Goal: Information Seeking & Learning: Stay updated

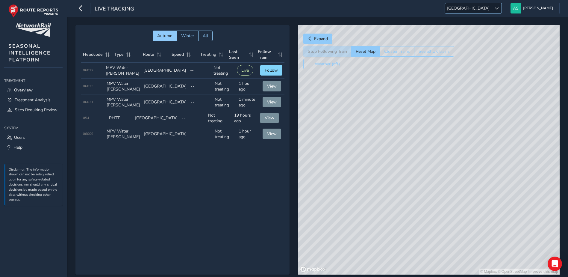
click at [491, 10] on span "[GEOGRAPHIC_DATA]" at bounding box center [468, 8] width 47 height 10
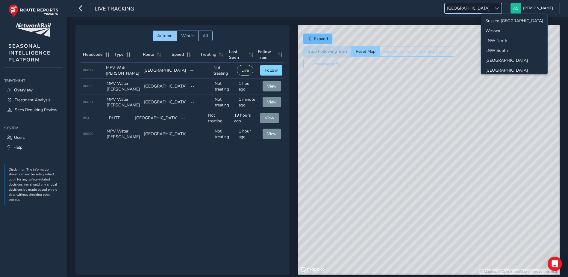
click at [324, 39] on span "Expand" at bounding box center [321, 39] width 14 height 6
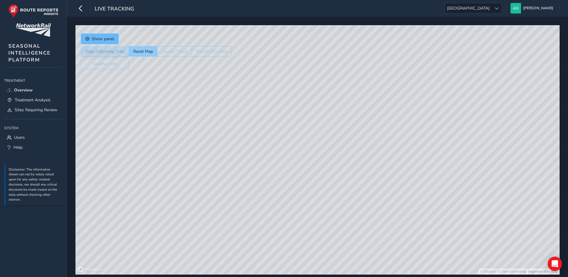
click at [105, 34] on button "Show panel" at bounding box center [100, 39] width 38 height 10
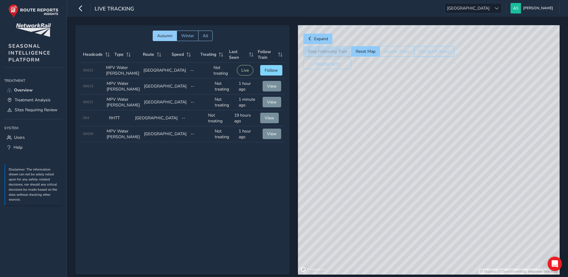
click at [450, 54] on button "See all UK trains" at bounding box center [434, 51] width 40 height 10
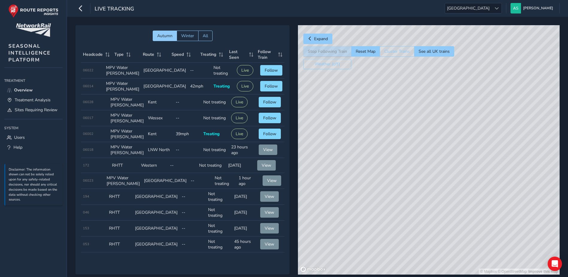
drag, startPoint x: 522, startPoint y: 204, endPoint x: 501, endPoint y: 133, distance: 73.7
click at [501, 133] on div "© Mapbox © OpenStreetMap Improve this map" at bounding box center [429, 149] width 262 height 249
drag, startPoint x: 498, startPoint y: 184, endPoint x: 509, endPoint y: 78, distance: 105.9
click at [514, 63] on div "© Mapbox © OpenStreetMap Improve this map" at bounding box center [429, 149] width 262 height 249
drag, startPoint x: 433, startPoint y: 111, endPoint x: 415, endPoint y: 112, distance: 17.7
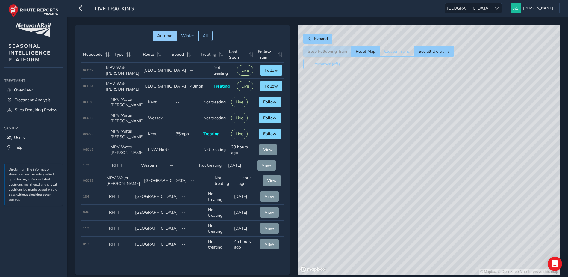
click at [463, 187] on div "© Mapbox © OpenStreetMap Improve this map" at bounding box center [429, 149] width 262 height 249
drag, startPoint x: 449, startPoint y: 209, endPoint x: 409, endPoint y: 141, distance: 79.2
click at [451, 214] on div "© Mapbox © OpenStreetMap Improve this map" at bounding box center [429, 149] width 262 height 249
click at [453, 186] on div "© Mapbox © OpenStreetMap Improve this map" at bounding box center [429, 149] width 262 height 249
click at [450, 153] on div "© Mapbox © OpenStreetMap Improve this map" at bounding box center [429, 149] width 262 height 249
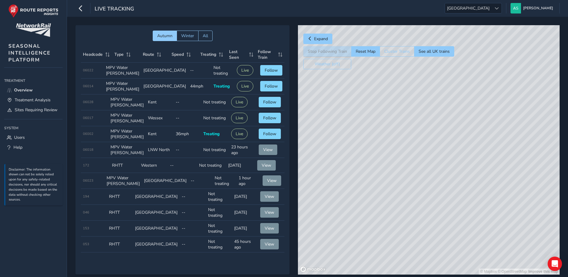
click at [350, 133] on div "© Mapbox © OpenStreetMap Improve this map" at bounding box center [429, 149] width 262 height 249
drag, startPoint x: 509, startPoint y: 173, endPoint x: 519, endPoint y: 185, distance: 15.5
click at [469, 137] on div "© Mapbox © OpenStreetMap Improve this map" at bounding box center [429, 149] width 262 height 249
drag, startPoint x: 536, startPoint y: 211, endPoint x: 482, endPoint y: 170, distance: 67.8
click at [450, 124] on div "© Mapbox © OpenStreetMap Improve this map" at bounding box center [429, 149] width 262 height 249
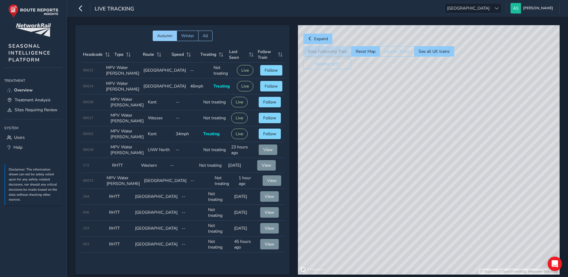
drag, startPoint x: 493, startPoint y: 187, endPoint x: 453, endPoint y: 158, distance: 49.6
click at [423, 123] on div "© Mapbox © OpenStreetMap Improve this map" at bounding box center [429, 149] width 262 height 249
click at [469, 173] on div "© Mapbox © OpenStreetMap Improve this map" at bounding box center [429, 149] width 262 height 249
drag, startPoint x: 416, startPoint y: 158, endPoint x: 396, endPoint y: 126, distance: 38.4
click at [417, 159] on div "© Mapbox © OpenStreetMap Improve this map" at bounding box center [429, 149] width 262 height 249
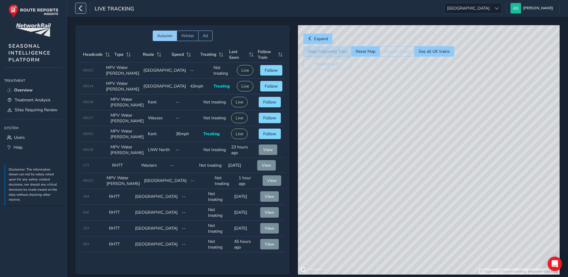
click at [81, 7] on icon "button" at bounding box center [81, 8] width 6 height 10
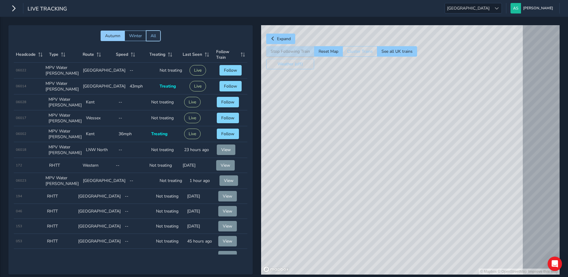
click at [152, 33] on span "All" at bounding box center [153, 36] width 5 height 6
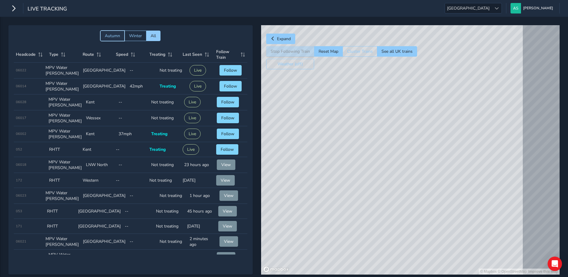
click at [118, 32] on button "Autumn" at bounding box center [112, 36] width 24 height 10
click at [15, 8] on icon "button" at bounding box center [13, 8] width 6 height 10
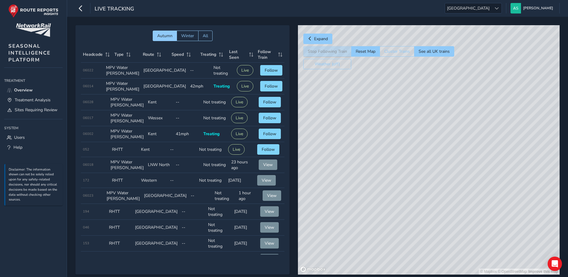
click at [87, 34] on span "Autumn Winter All" at bounding box center [183, 36] width 204 height 10
